Goal: Transaction & Acquisition: Download file/media

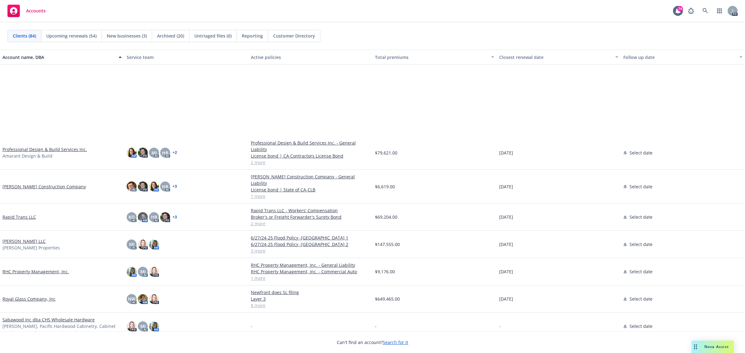
scroll to position [1436, 0]
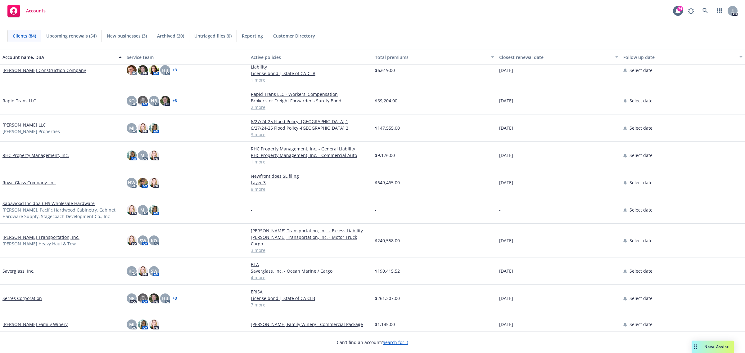
click at [27, 234] on link "[PERSON_NAME] Transportation, Inc." at bounding box center [40, 237] width 77 height 7
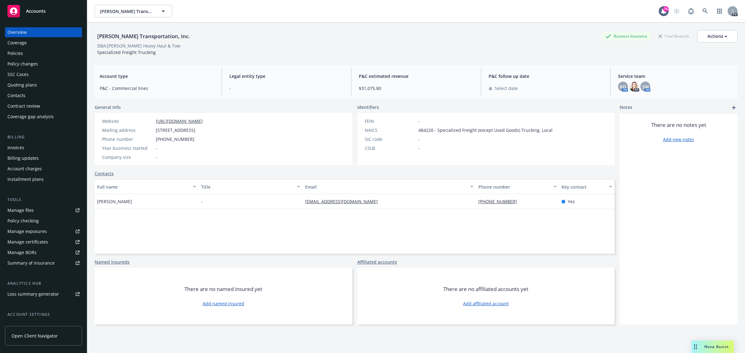
click at [22, 50] on div "Policies" at bounding box center [15, 53] width 16 height 10
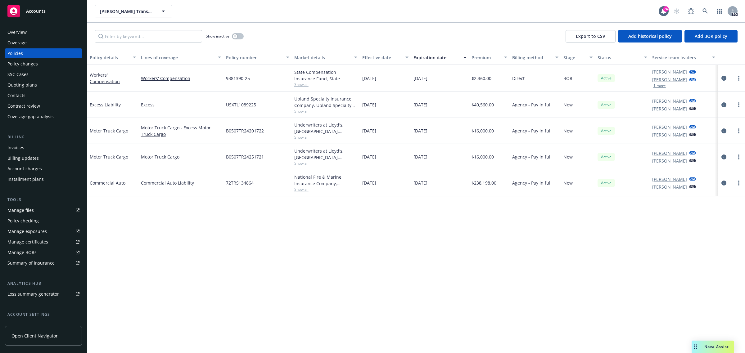
click at [37, 12] on span "Accounts" at bounding box center [36, 11] width 20 height 5
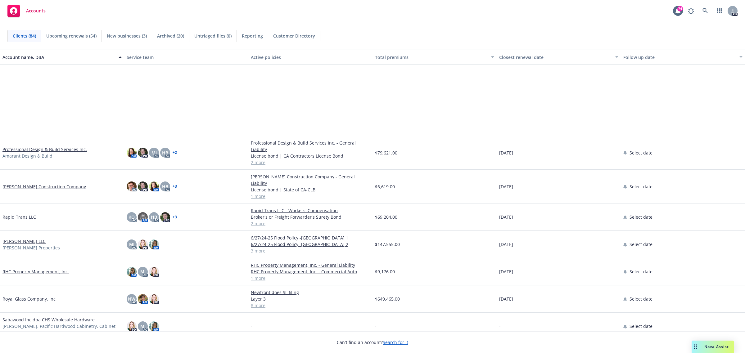
scroll to position [1553, 0]
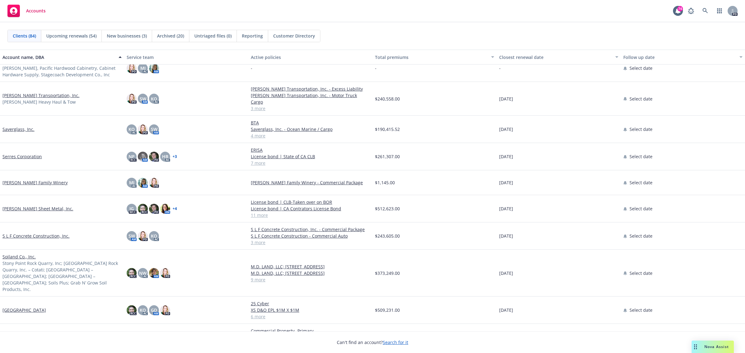
click at [20, 153] on link "Serres Corporation" at bounding box center [21, 156] width 39 height 7
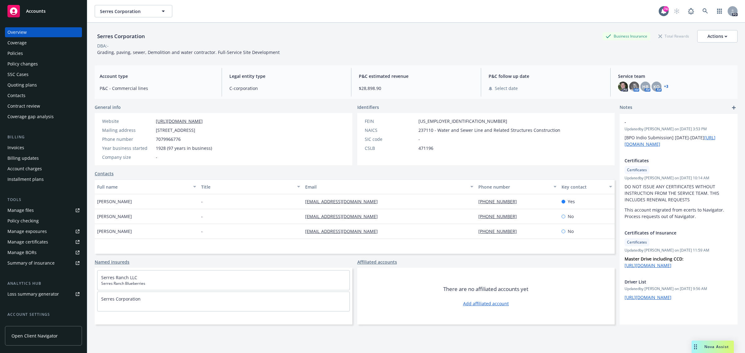
click at [17, 51] on div "Policies" at bounding box center [15, 53] width 16 height 10
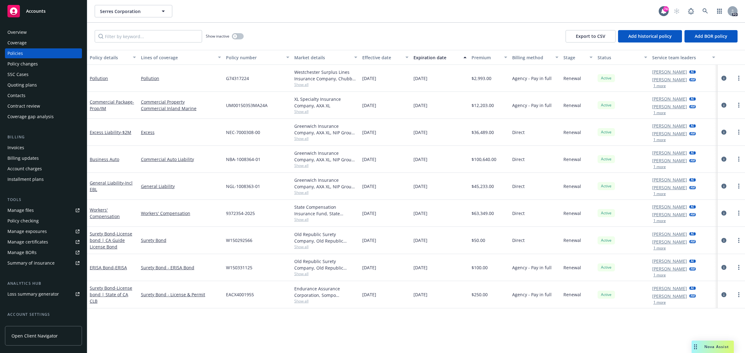
click at [38, 13] on span "Accounts" at bounding box center [36, 11] width 20 height 5
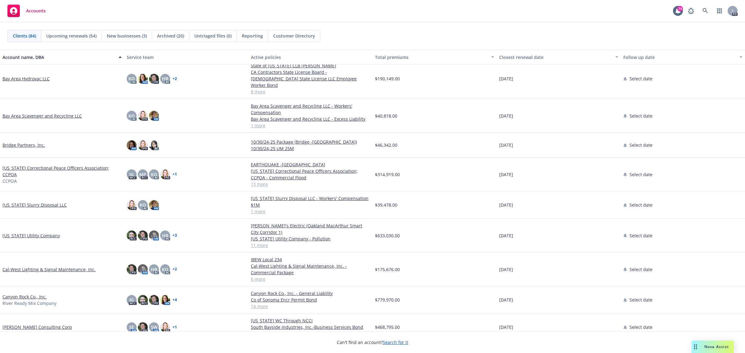
scroll to position [233, 0]
click at [18, 323] on link "[PERSON_NAME] Consulting Corp" at bounding box center [37, 326] width 70 height 7
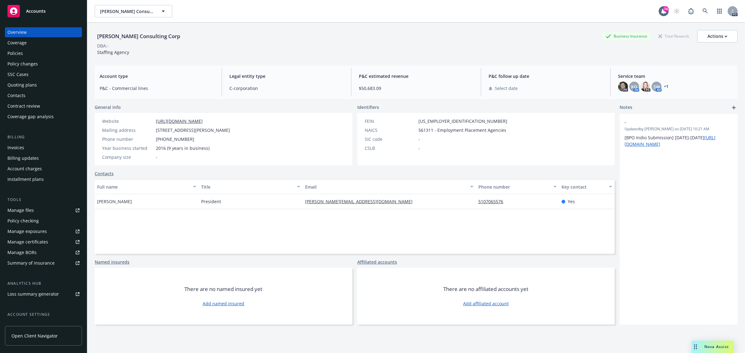
click at [19, 56] on div "Policies" at bounding box center [15, 53] width 16 height 10
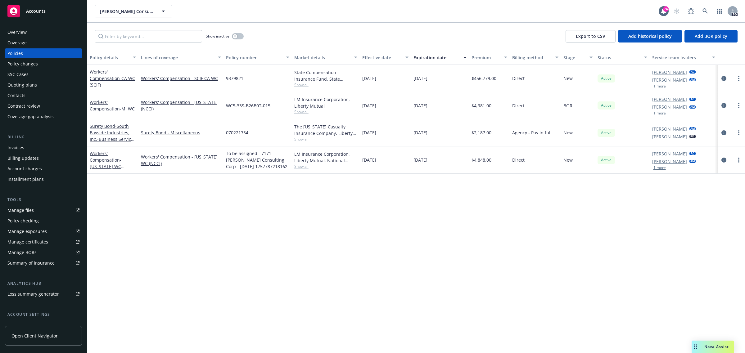
click at [33, 13] on span "Accounts" at bounding box center [36, 11] width 20 height 5
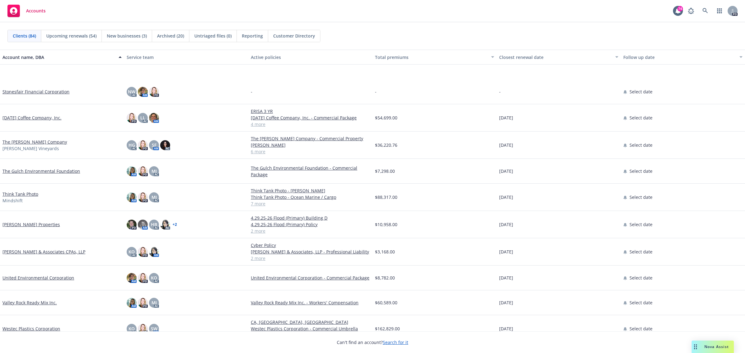
scroll to position [1820, 0]
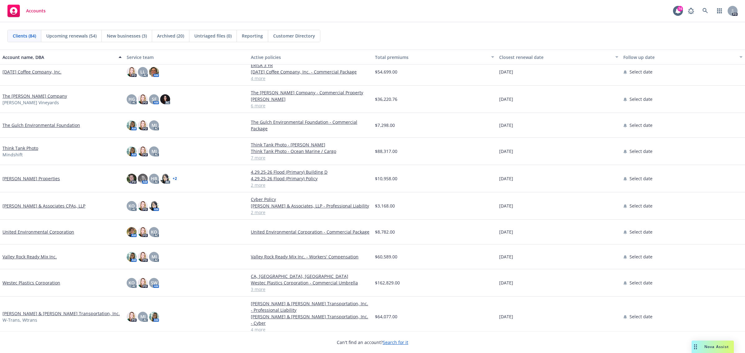
click at [12, 148] on link "Think Tank Photo" at bounding box center [20, 148] width 36 height 7
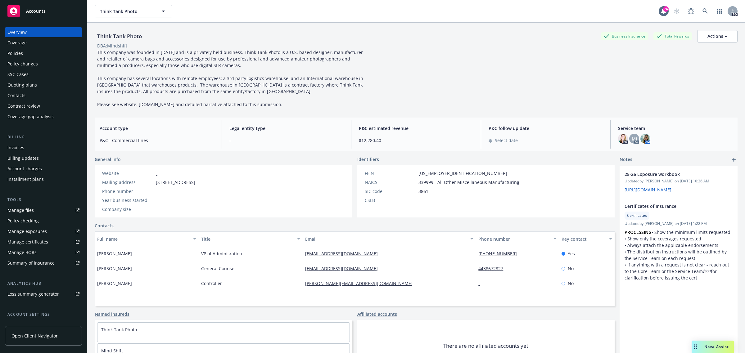
click at [38, 11] on span "Accounts" at bounding box center [36, 11] width 20 height 5
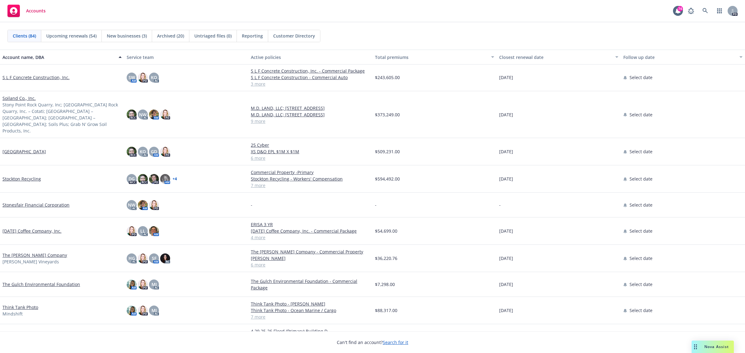
scroll to position [1708, 0]
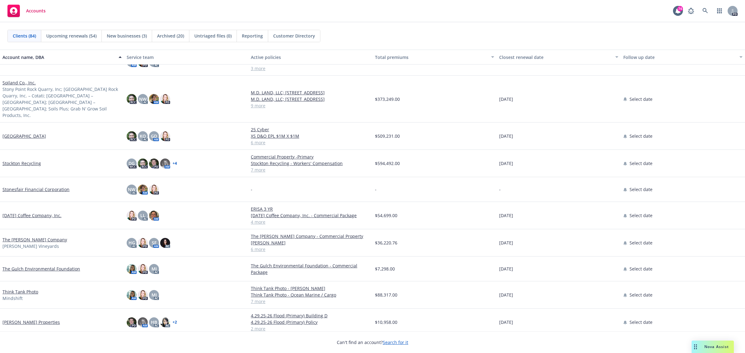
click at [30, 212] on link "Thanksgiving Coffee Company, Inc." at bounding box center [31, 215] width 59 height 7
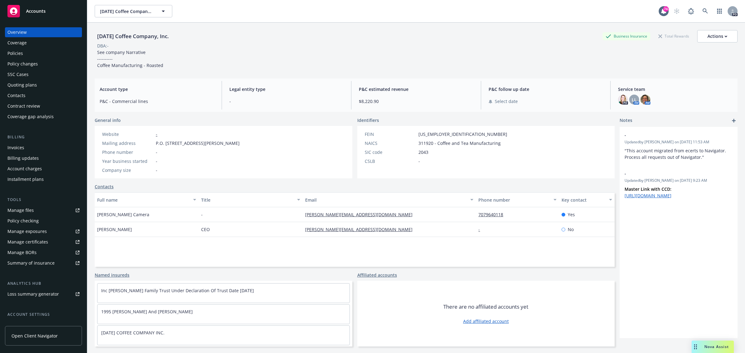
click at [16, 55] on div "Policies" at bounding box center [15, 53] width 16 height 10
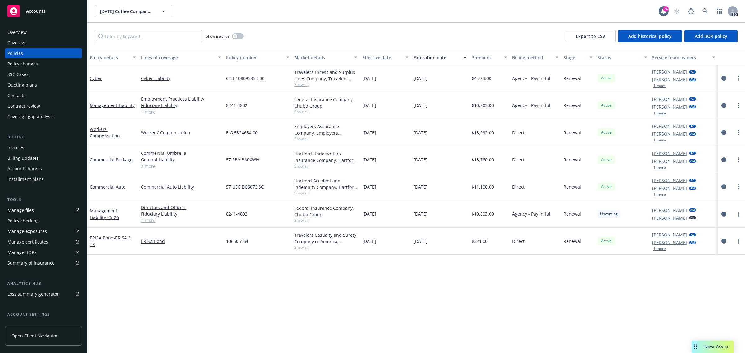
click at [39, 11] on span "Accounts" at bounding box center [36, 11] width 20 height 5
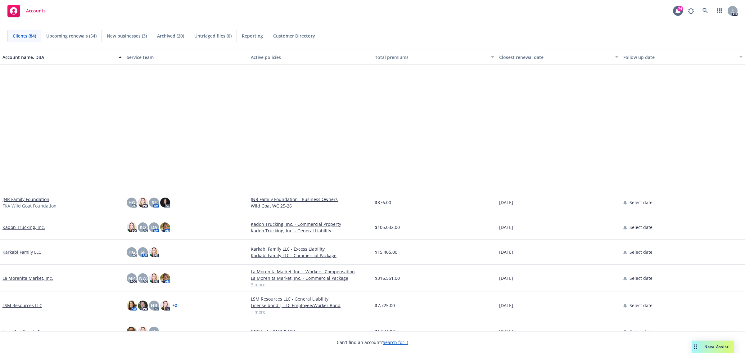
scroll to position [1087, 0]
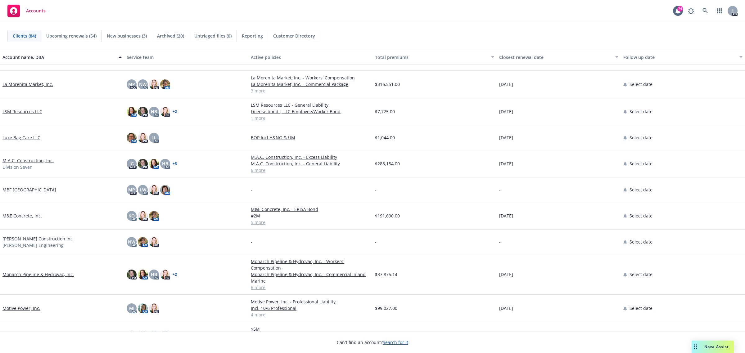
click at [14, 161] on link "M.A.C. Construction, Inc." at bounding box center [27, 160] width 51 height 7
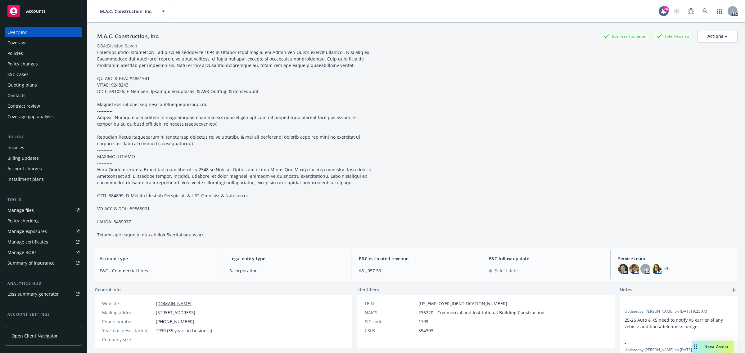
click at [22, 83] on div "Quoting plans" at bounding box center [22, 85] width 30 height 10
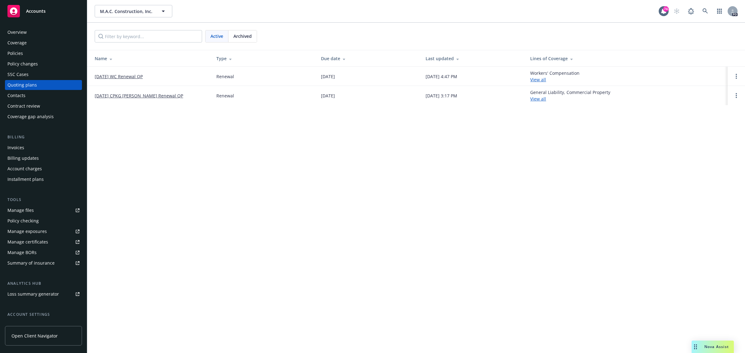
click at [111, 75] on link "10/01/25 WC Renewal QP" at bounding box center [119, 76] width 48 height 7
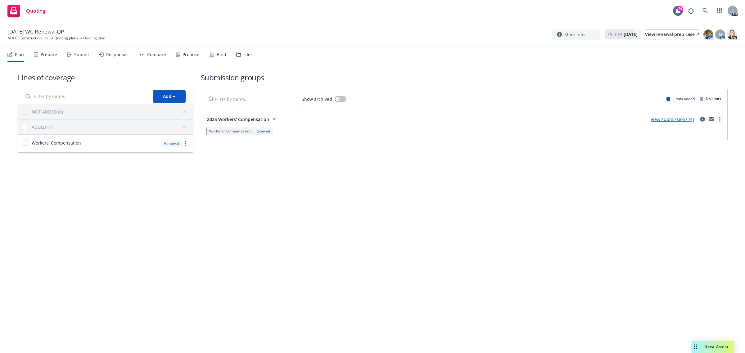
click at [668, 119] on link "View submissions (4)" at bounding box center [672, 119] width 43 height 6
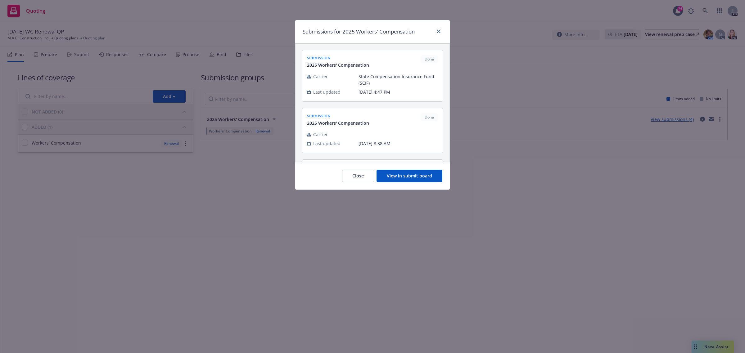
click at [398, 176] on button "View in submit board" at bounding box center [410, 176] width 66 height 12
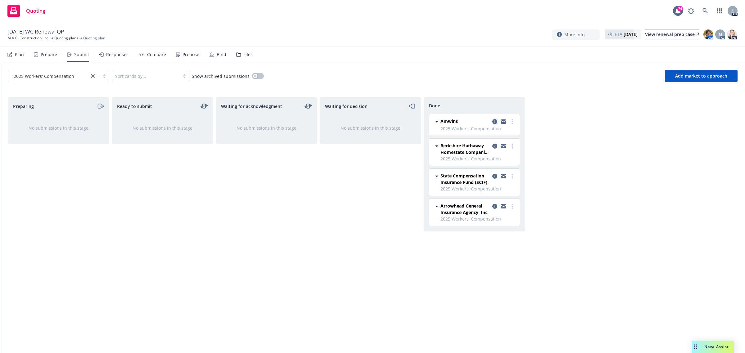
click at [495, 121] on icon "copy logging email" at bounding box center [495, 121] width 5 height 5
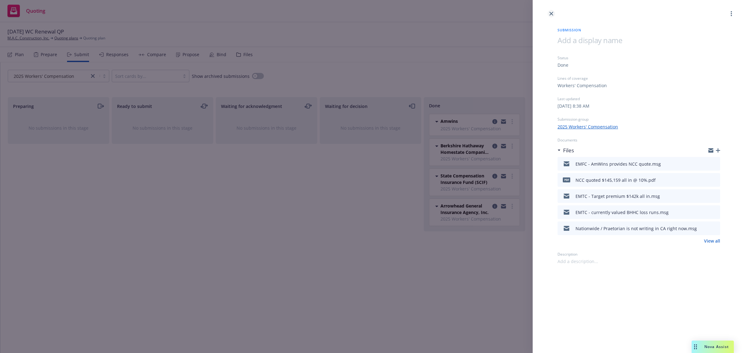
click at [551, 13] on icon "close" at bounding box center [552, 14] width 4 height 4
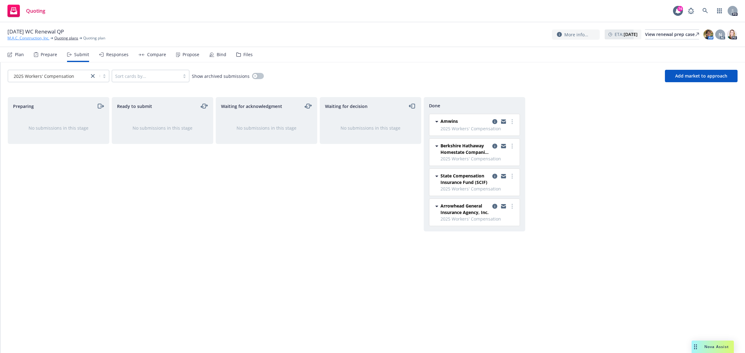
click at [37, 36] on link "M.A.C. Construction, Inc." at bounding box center [28, 38] width 42 height 6
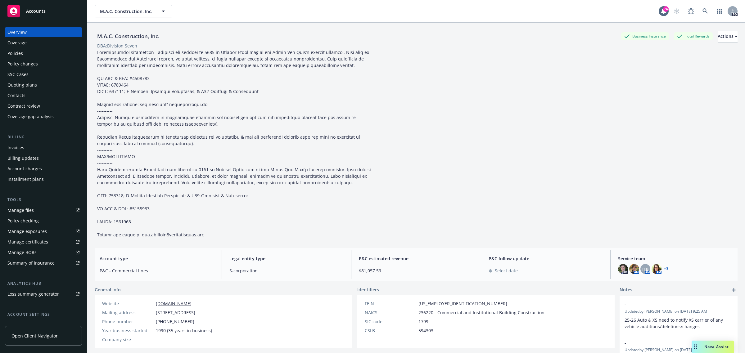
click at [32, 12] on span "Accounts" at bounding box center [36, 11] width 20 height 5
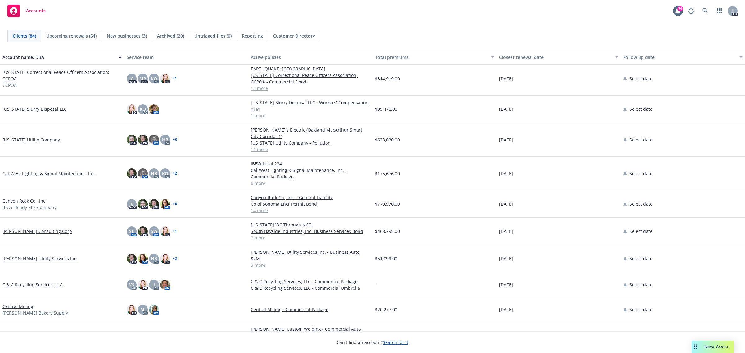
scroll to position [311, 0]
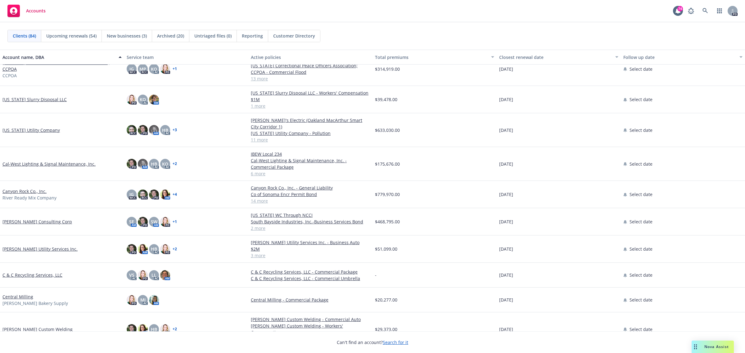
click at [20, 219] on link "[PERSON_NAME] Consulting Corp" at bounding box center [37, 222] width 70 height 7
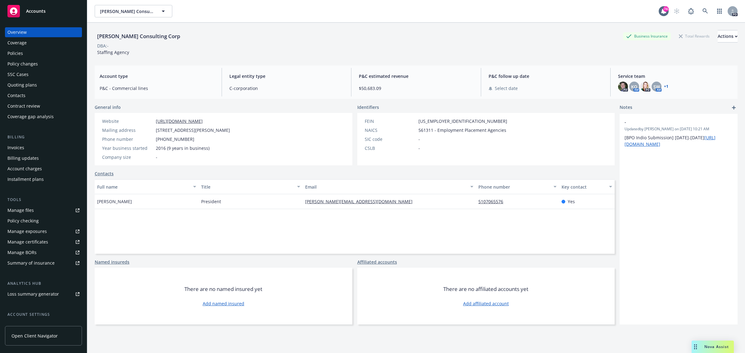
click at [20, 53] on div "Policies" at bounding box center [15, 53] width 16 height 10
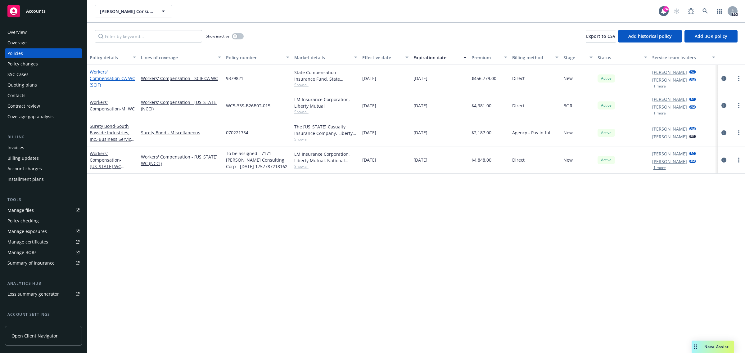
click at [98, 79] on link "Workers' Compensation - CA WC (SCIF)" at bounding box center [112, 78] width 45 height 19
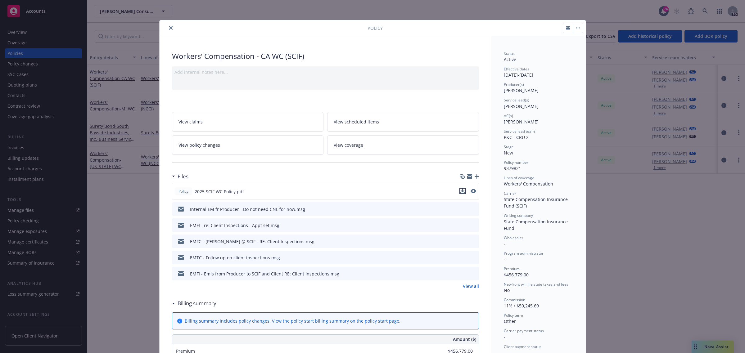
click at [460, 190] on icon "download file" at bounding box center [462, 191] width 5 height 5
click at [169, 29] on icon "close" at bounding box center [171, 28] width 4 height 4
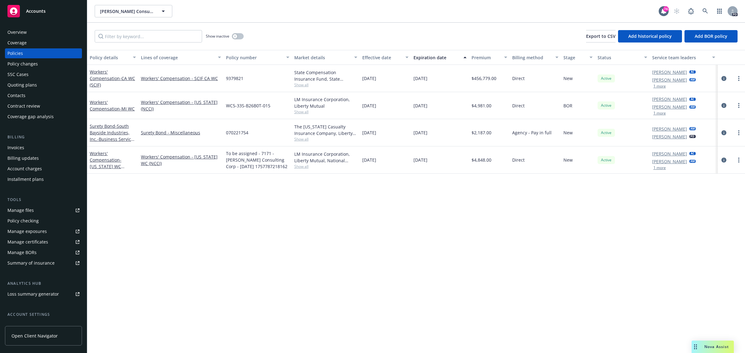
click at [26, 33] on div "Overview" at bounding box center [16, 32] width 19 height 10
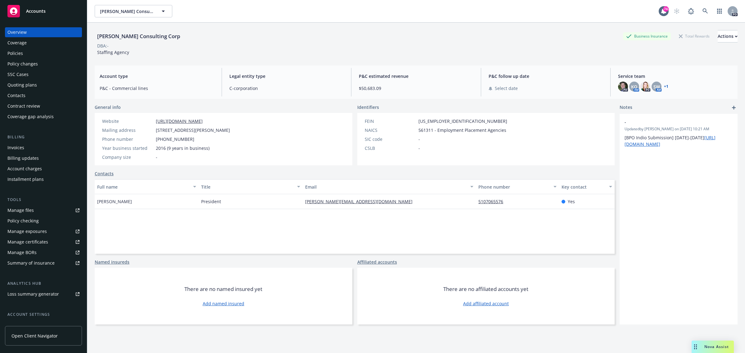
click at [39, 10] on span "Accounts" at bounding box center [36, 11] width 20 height 5
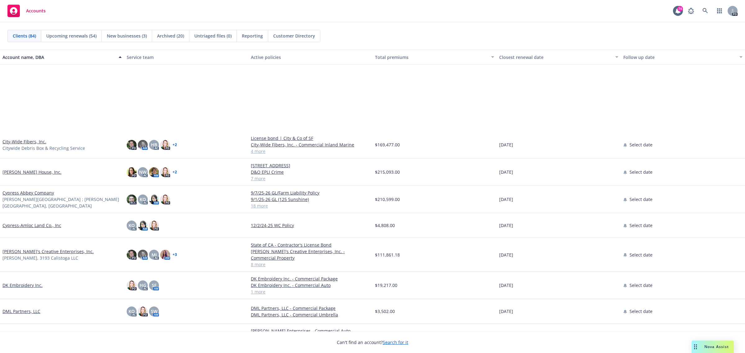
scroll to position [699, 0]
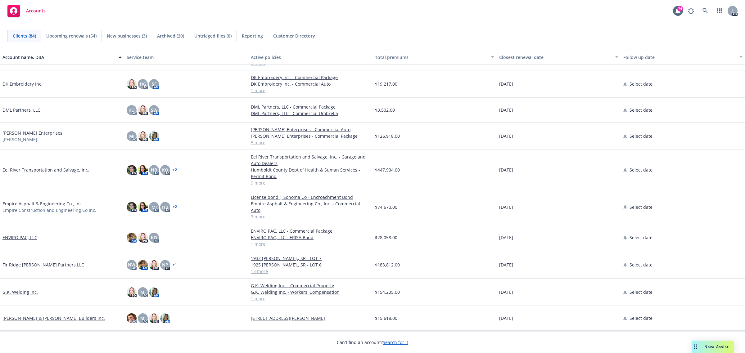
click at [30, 130] on link "[PERSON_NAME] Enterprises" at bounding box center [32, 133] width 60 height 7
